Goal: Check status: Check status

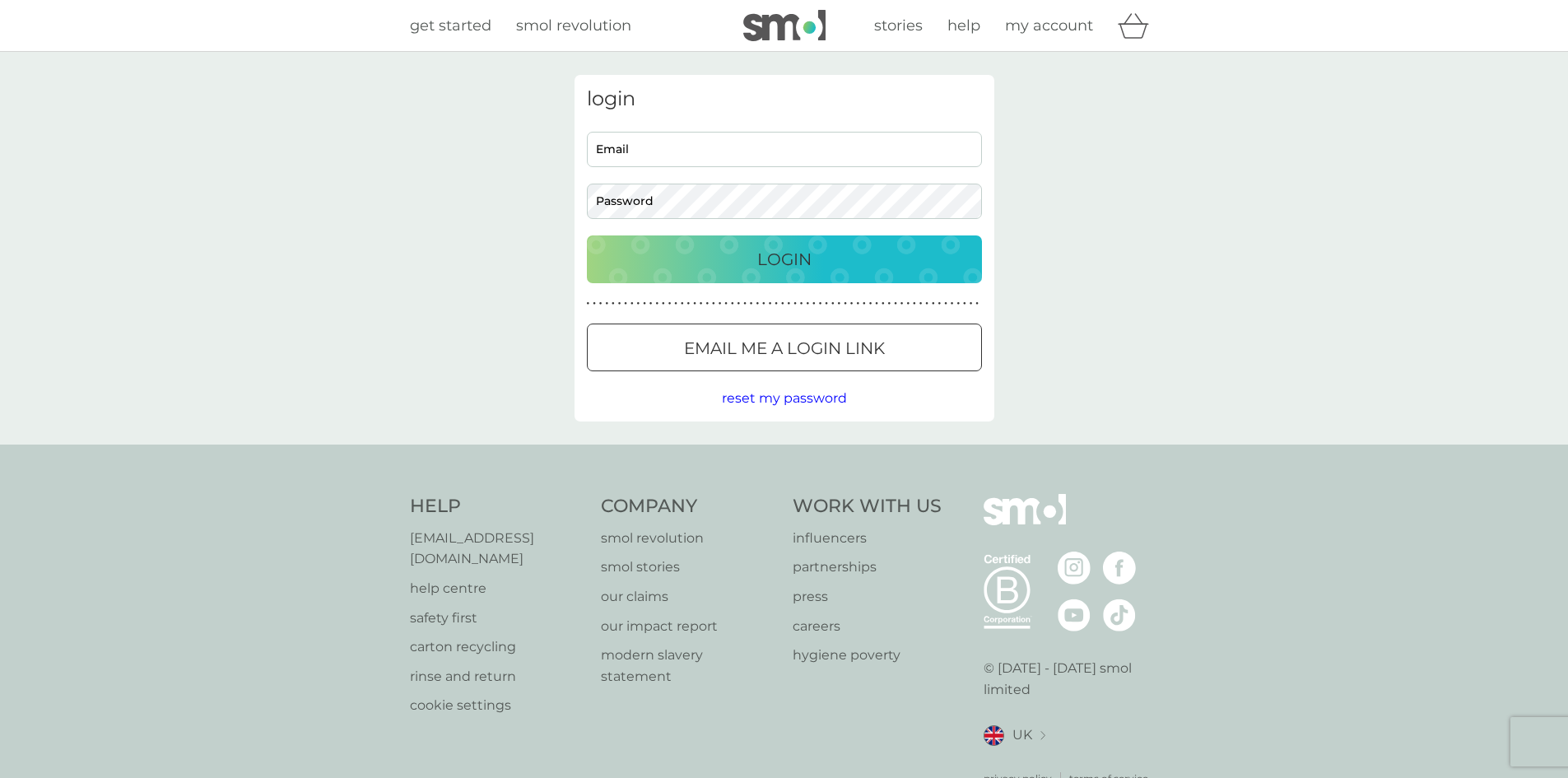
type input "[EMAIL_ADDRESS][DOMAIN_NAME]"
click at [814, 276] on button "Login" at bounding box center [784, 259] width 395 height 48
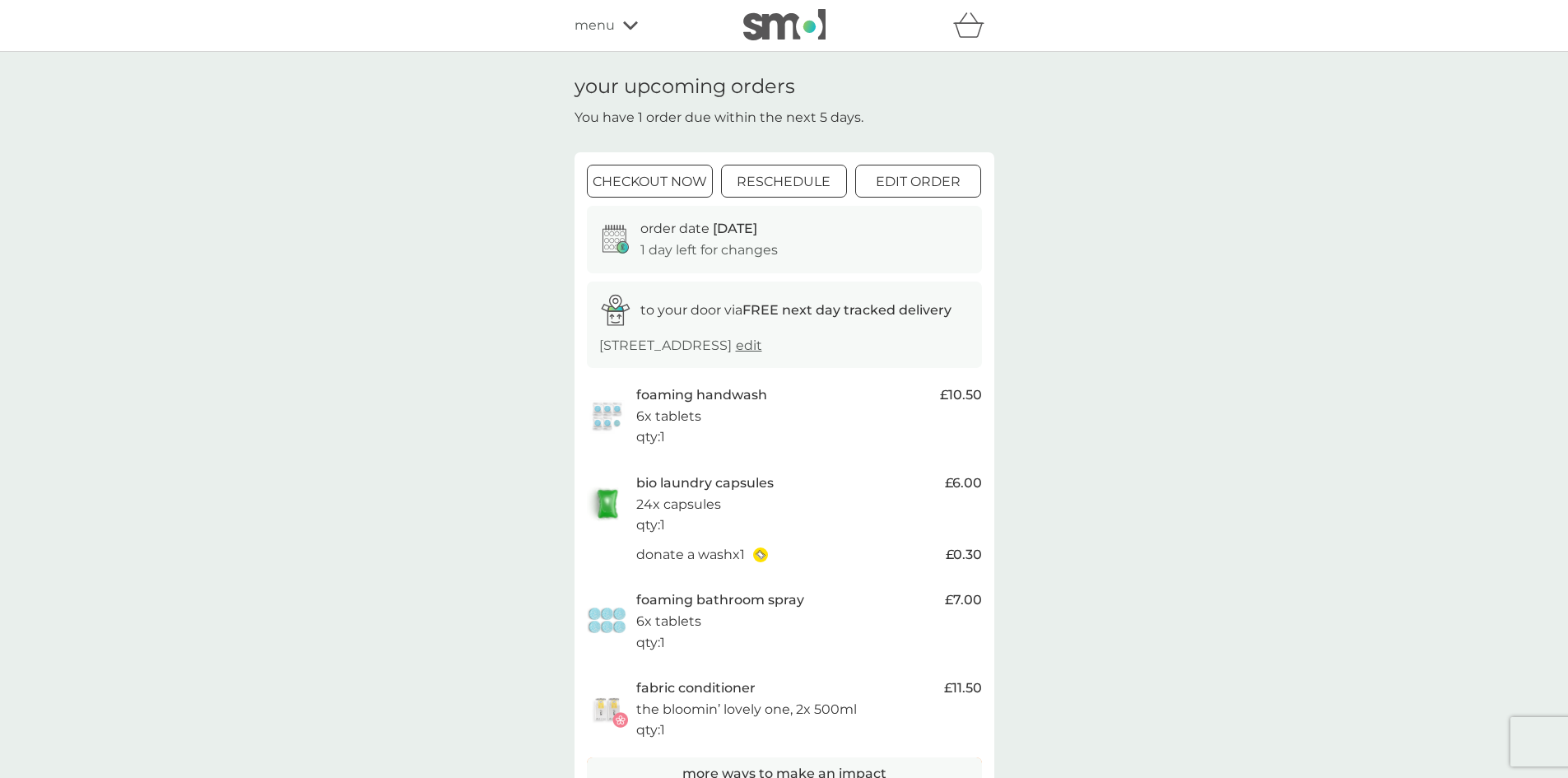
click at [802, 184] on div at bounding box center [803, 181] width 12 height 12
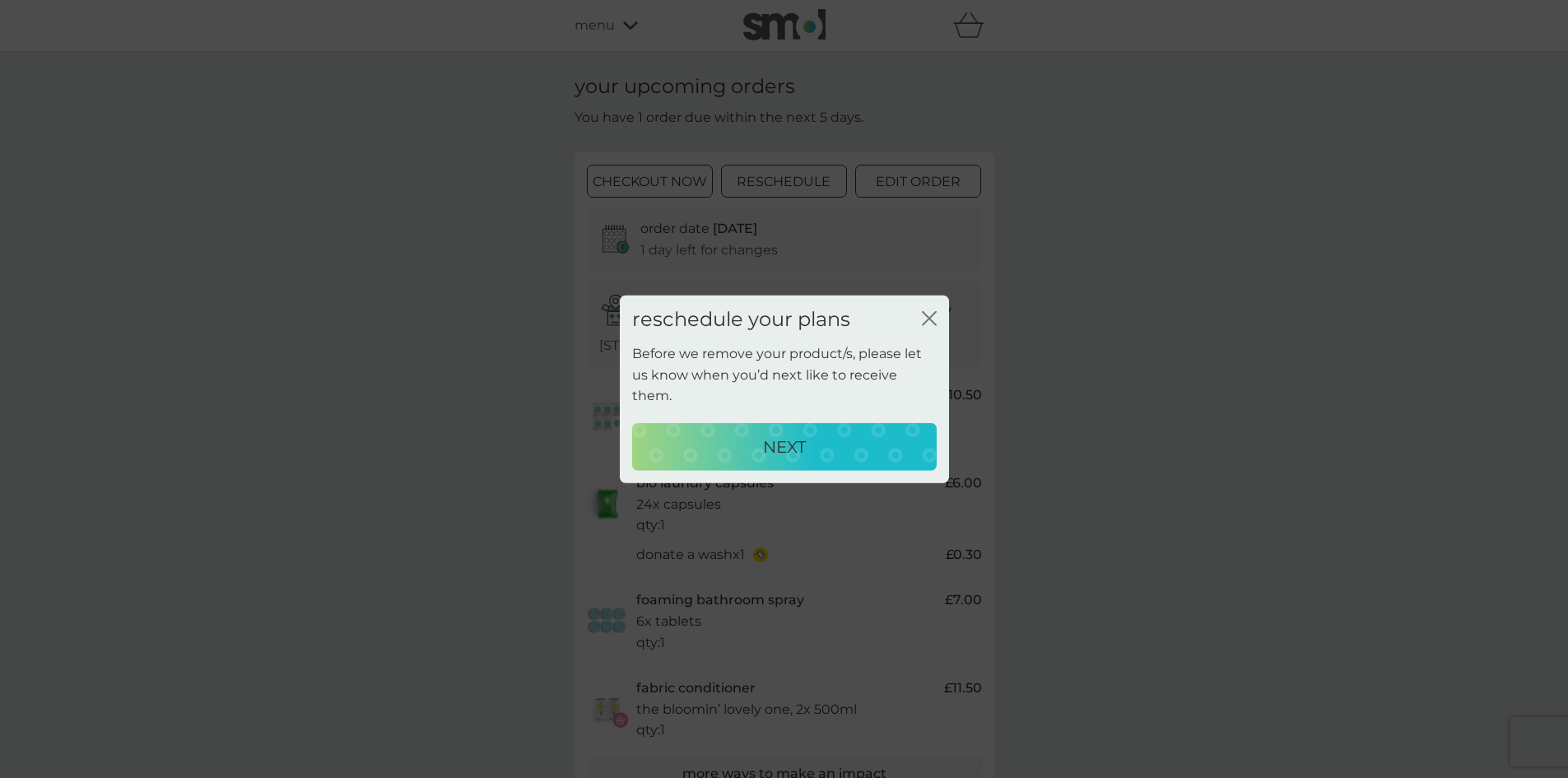
click at [864, 441] on div "NEXT" at bounding box center [784, 447] width 272 height 26
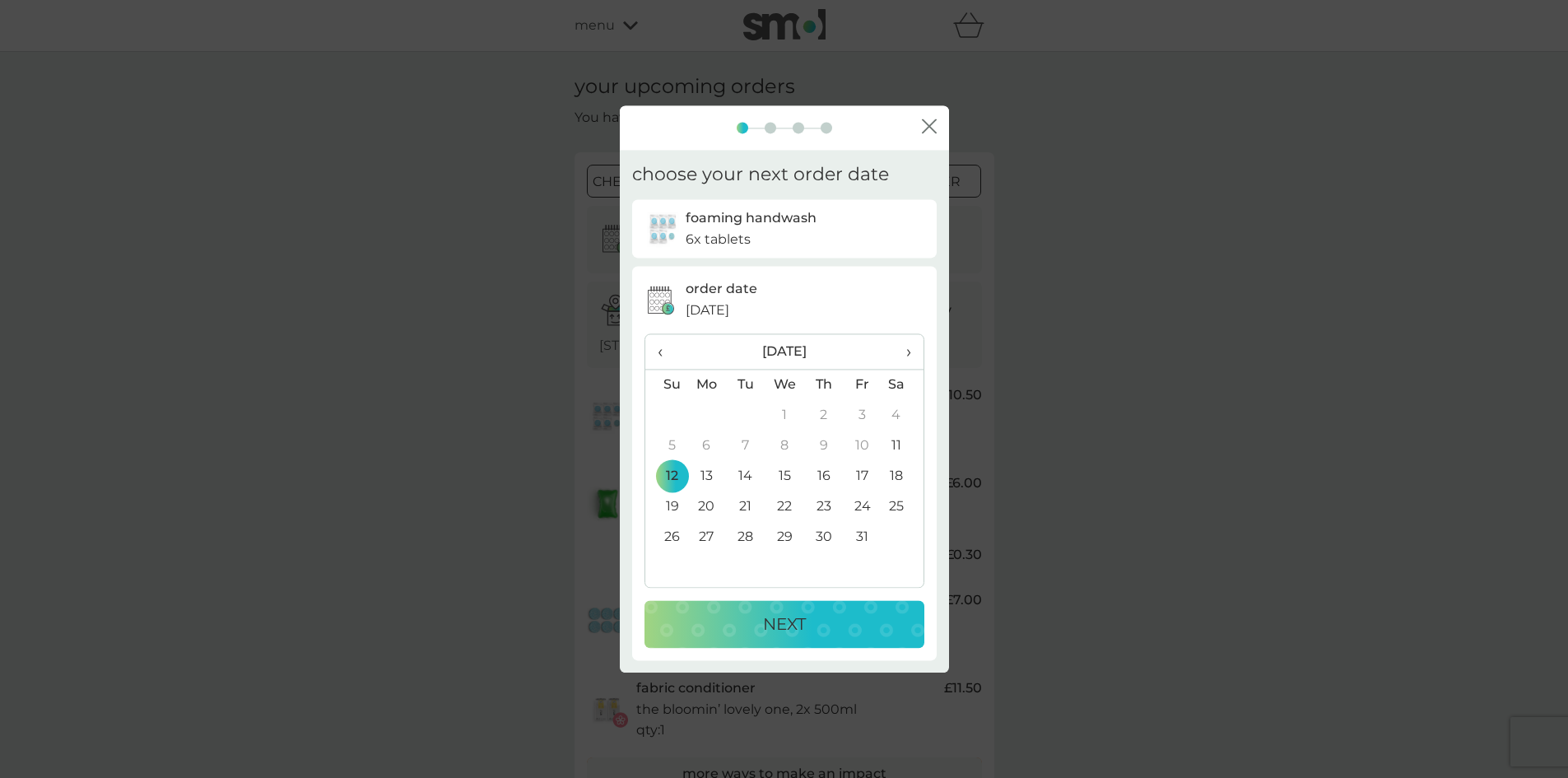
click at [905, 349] on span "›" at bounding box center [902, 352] width 16 height 35
click at [703, 515] on td "17" at bounding box center [707, 507] width 39 height 31
click at [747, 613] on div "NEXT" at bounding box center [784, 623] width 247 height 26
click at [707, 506] on td "17" at bounding box center [707, 507] width 39 height 31
click at [750, 639] on button "NEXT" at bounding box center [784, 624] width 280 height 48
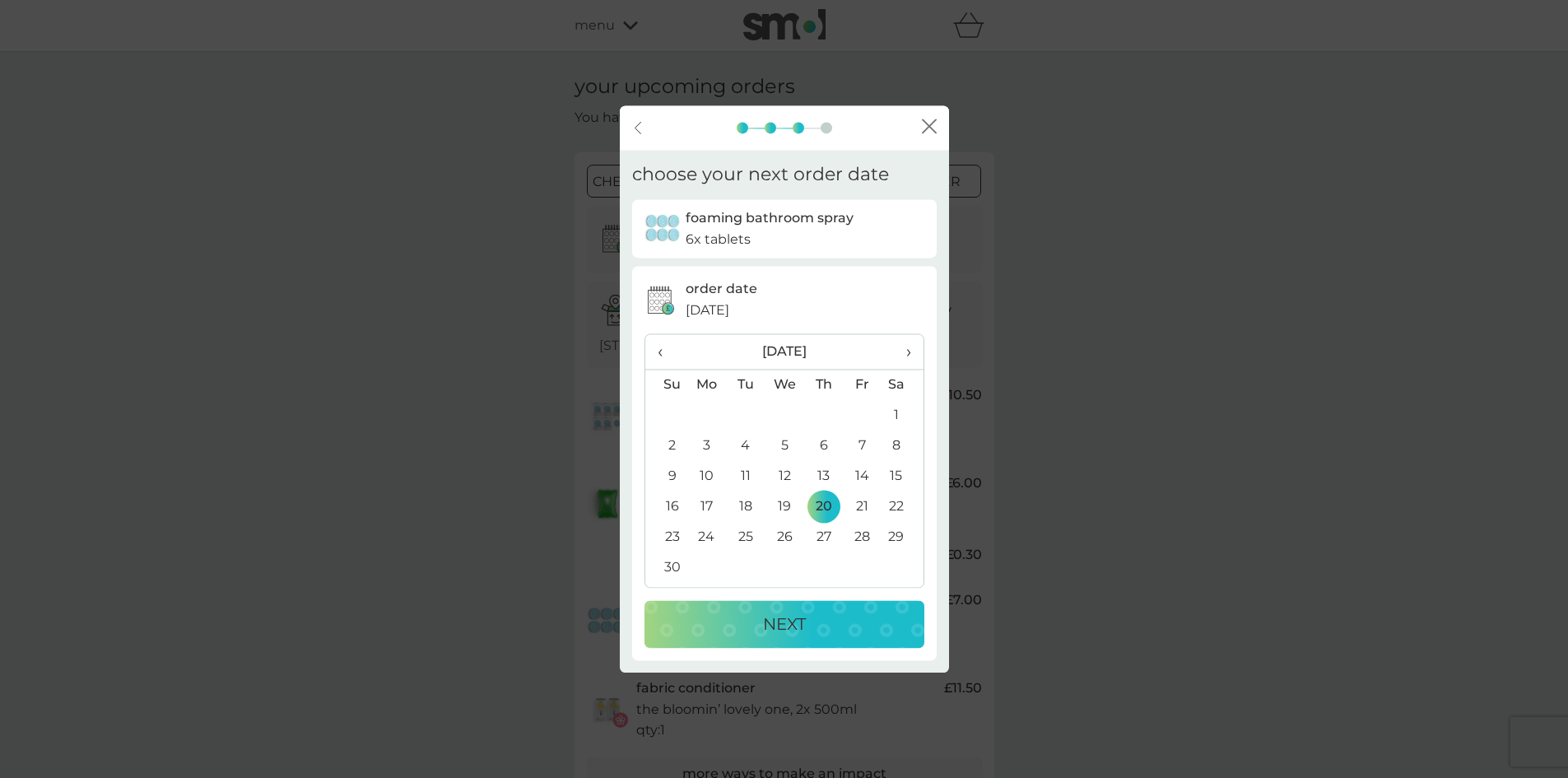
click at [704, 504] on td "17" at bounding box center [707, 507] width 39 height 31
click at [746, 635] on div "NEXT" at bounding box center [784, 623] width 247 height 26
click at [785, 624] on p "NEXT" at bounding box center [784, 623] width 43 height 26
